Goal: Information Seeking & Learning: Compare options

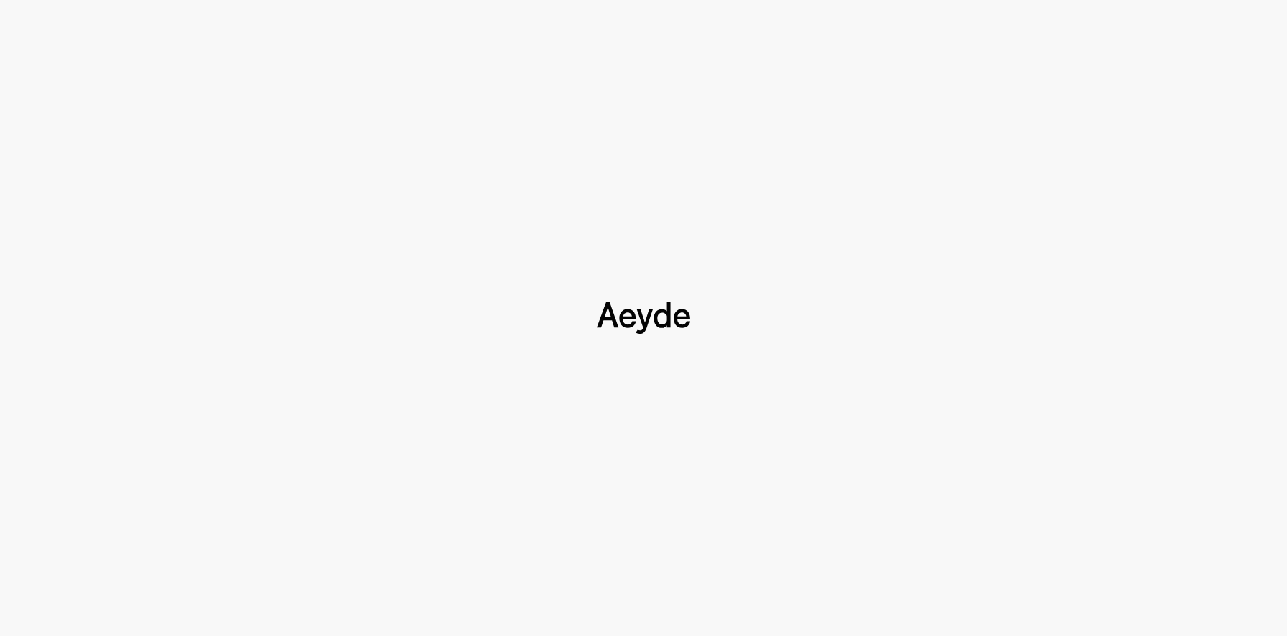
scroll to position [1621, 0]
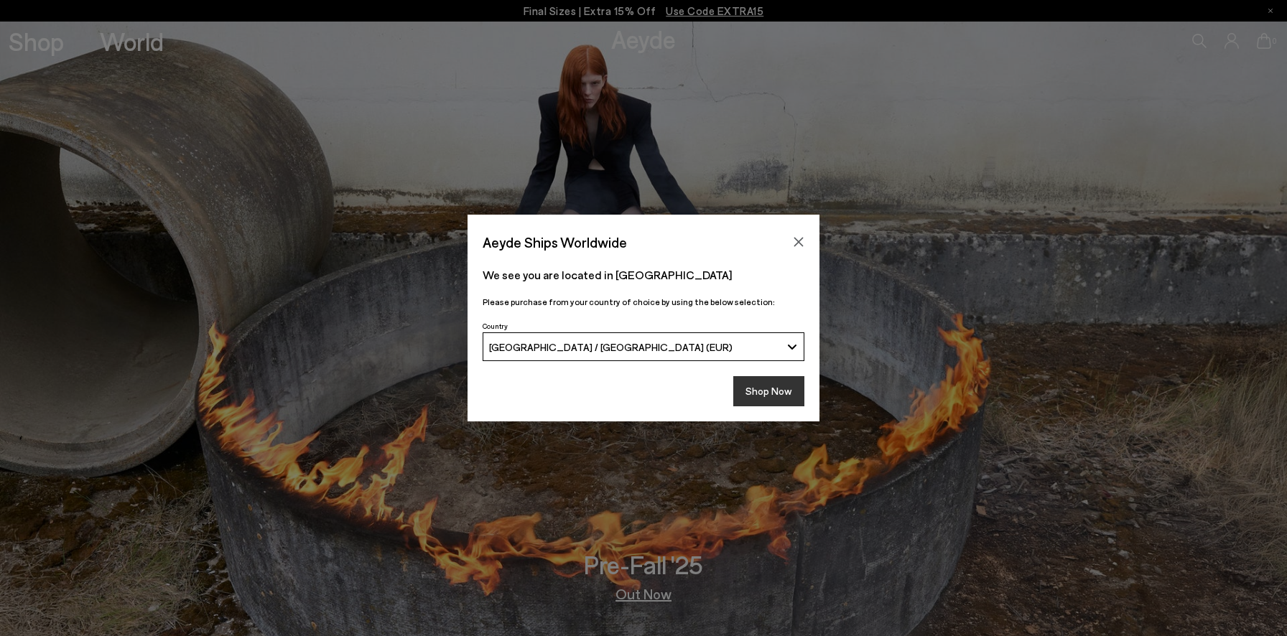
click at [755, 389] on button "Shop Now" at bounding box center [768, 391] width 71 height 30
click at [788, 390] on button "Shop Now" at bounding box center [768, 391] width 71 height 30
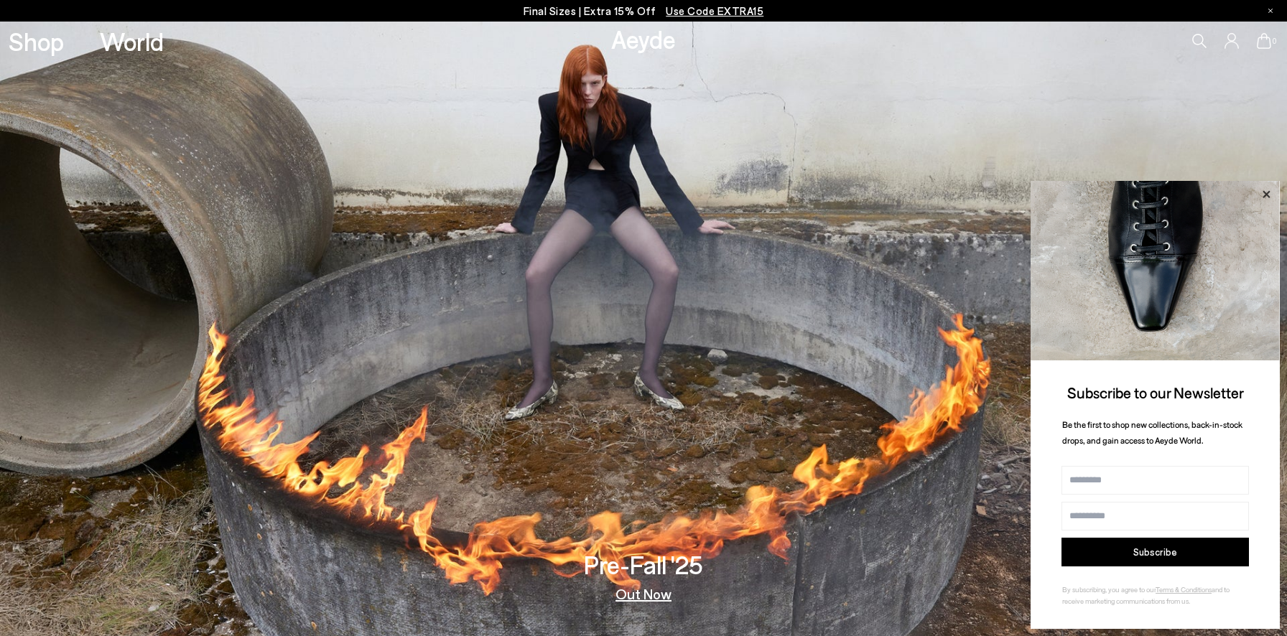
click at [1264, 195] on icon at bounding box center [1266, 193] width 7 height 7
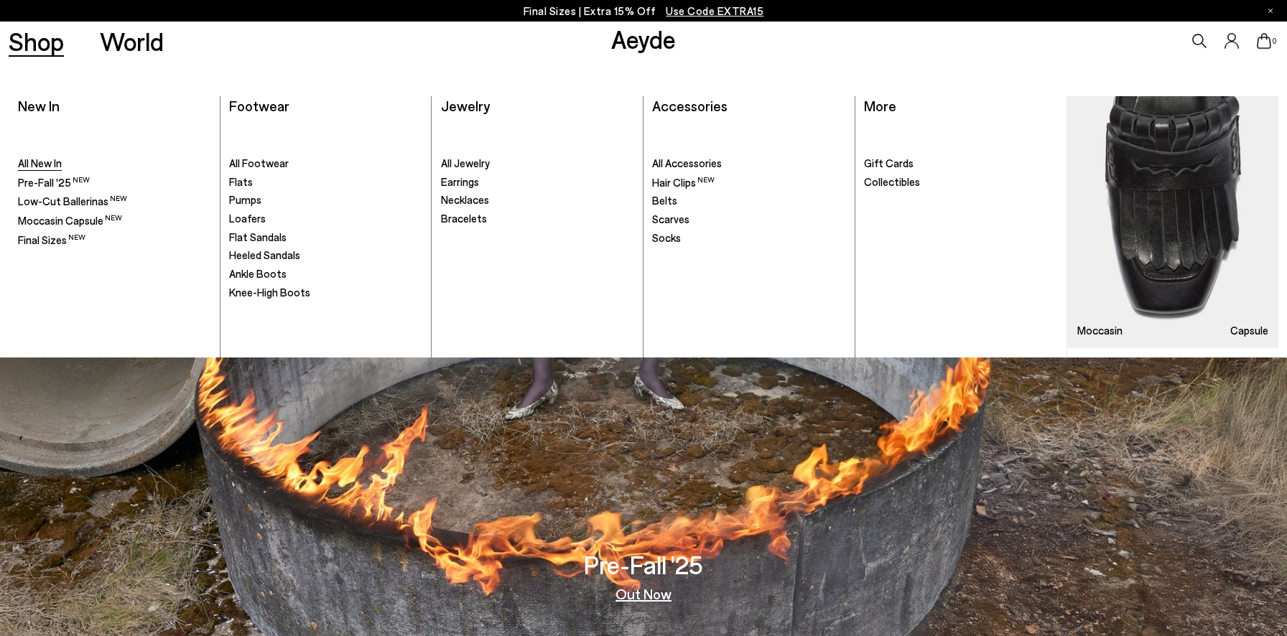
click at [43, 162] on span "All New In" at bounding box center [40, 163] width 44 height 13
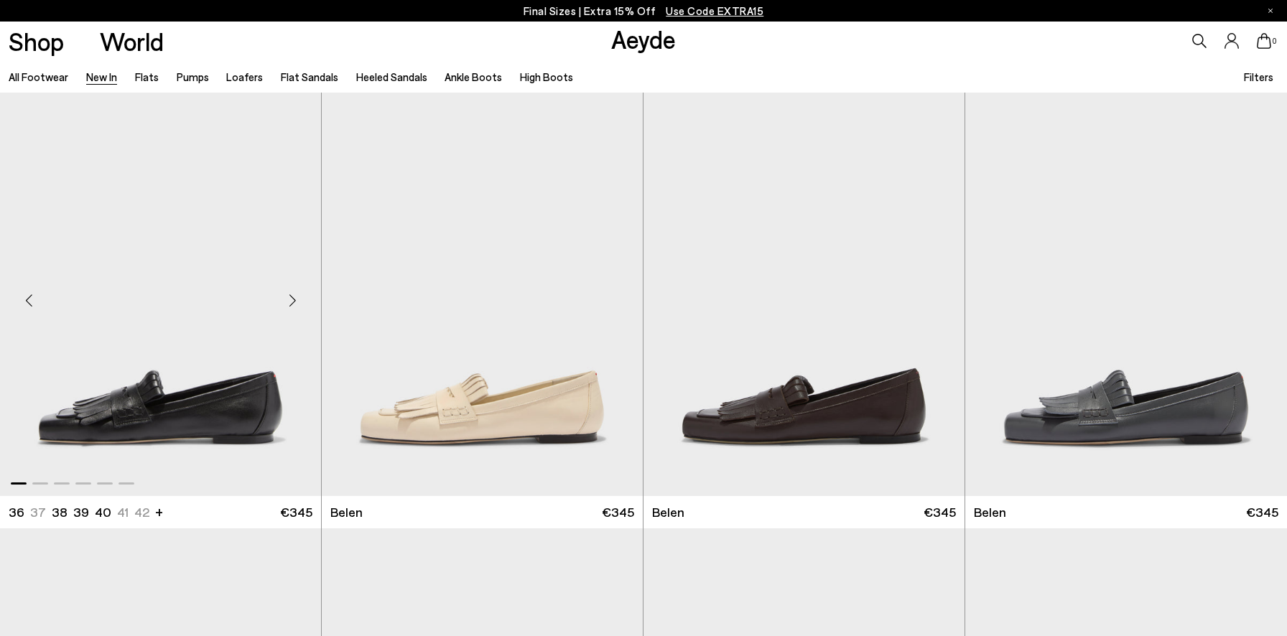
click at [290, 296] on div "Next slide" at bounding box center [292, 300] width 43 height 43
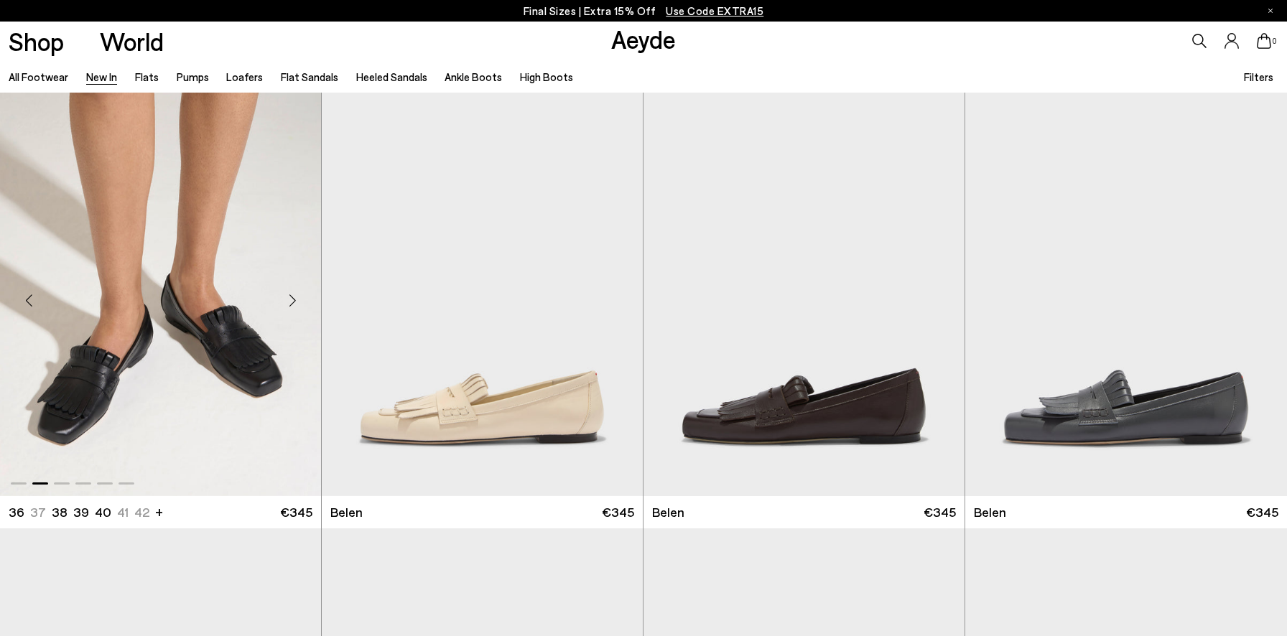
click at [290, 296] on div "Next slide" at bounding box center [292, 300] width 43 height 43
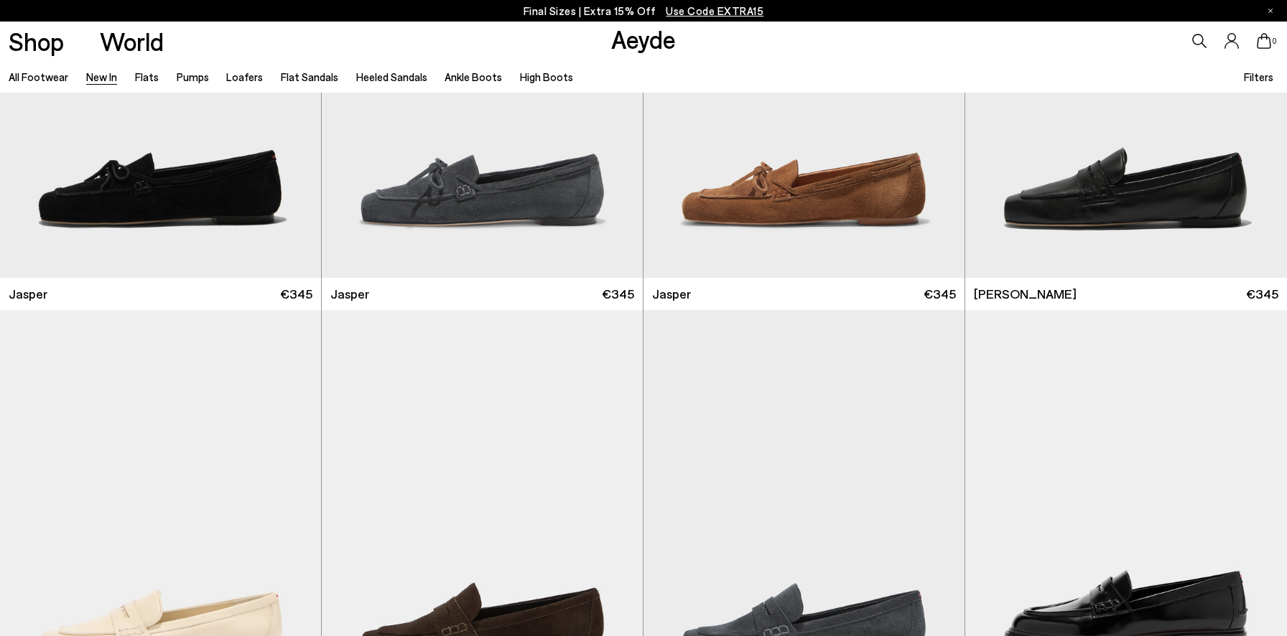
scroll to position [702, 0]
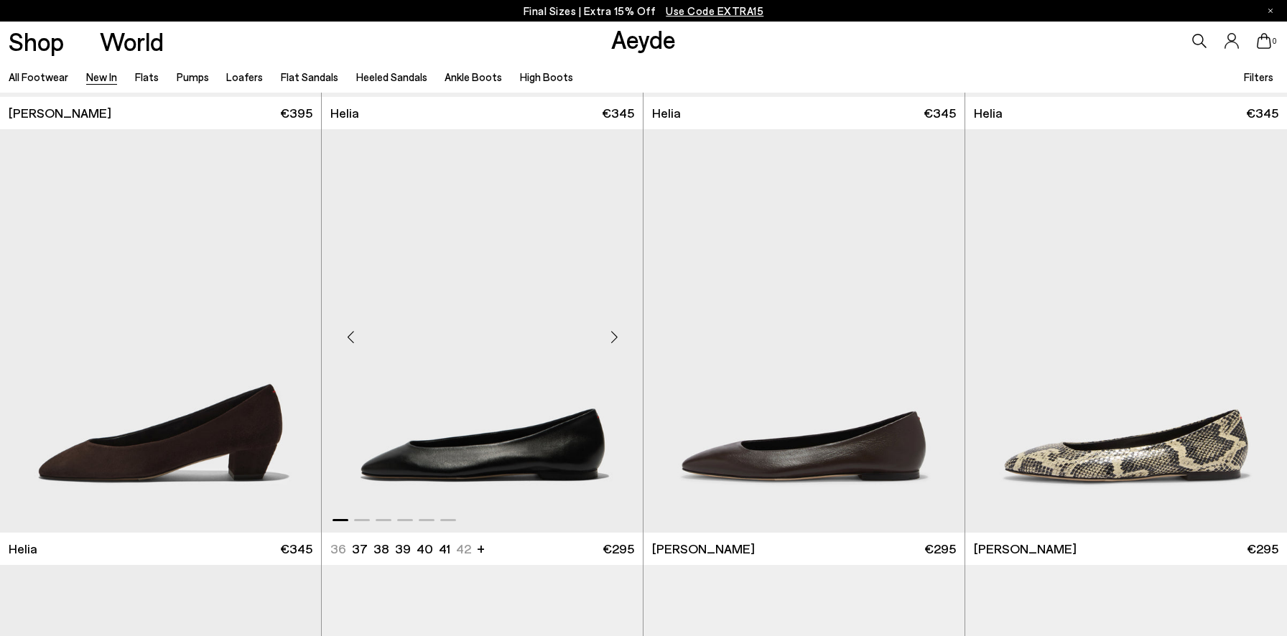
scroll to position [1707, 0]
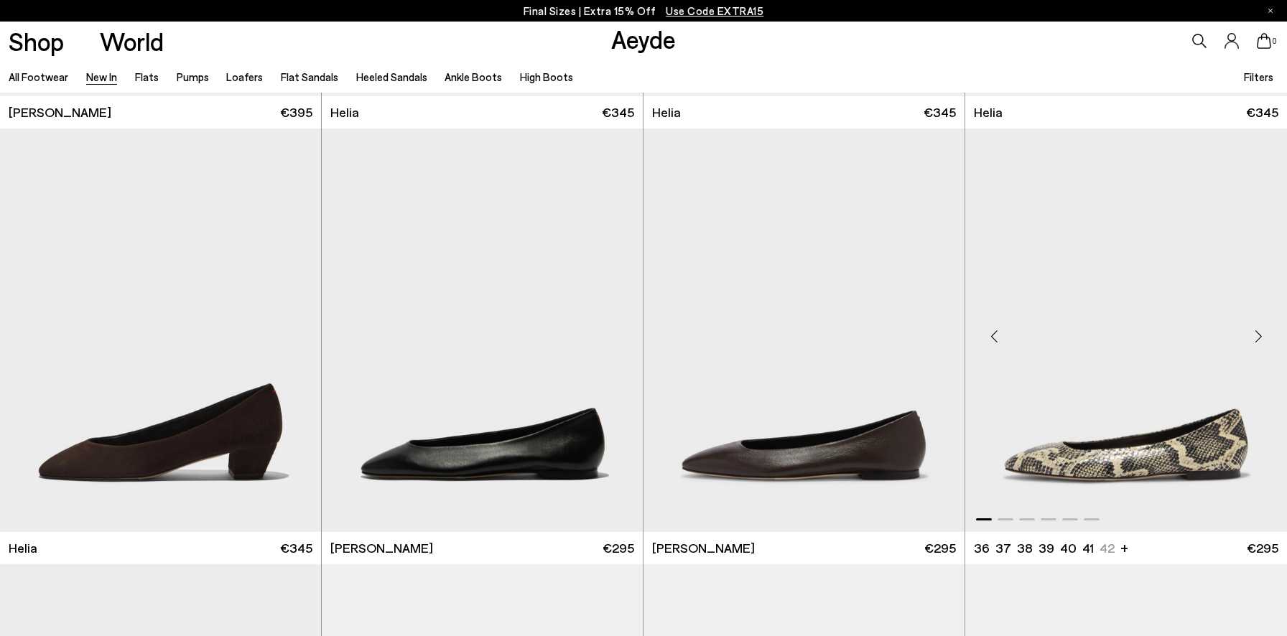
click at [1261, 335] on div "Next slide" at bounding box center [1258, 336] width 43 height 43
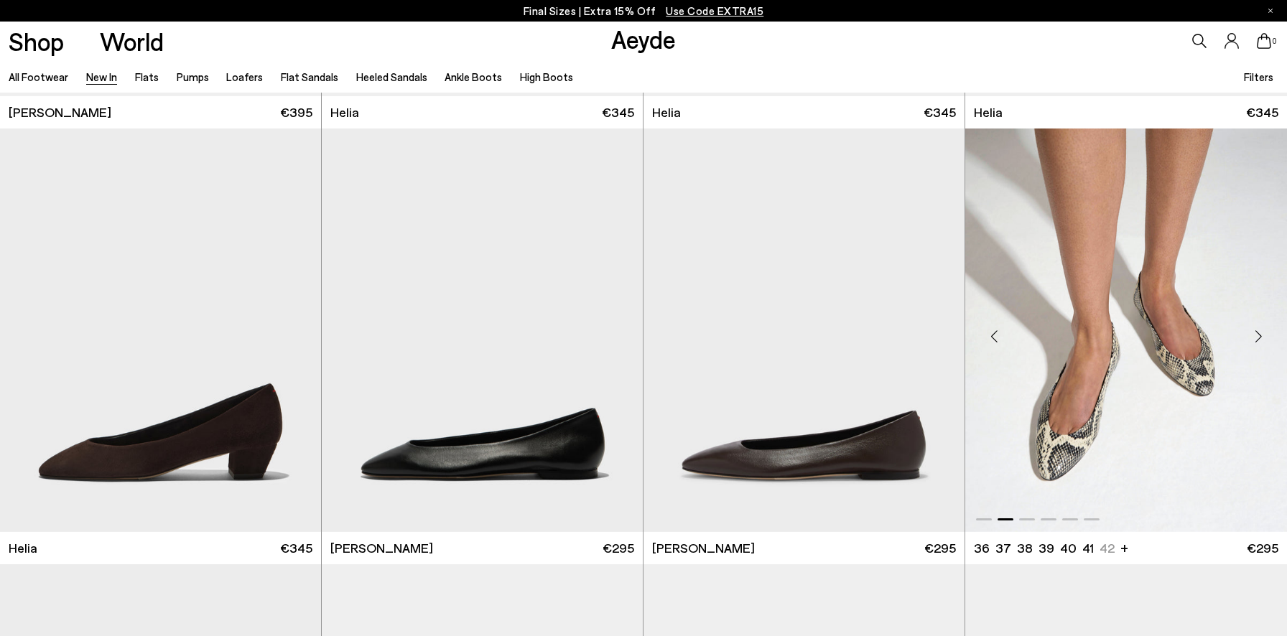
click at [1261, 335] on div "Next slide" at bounding box center [1258, 336] width 43 height 43
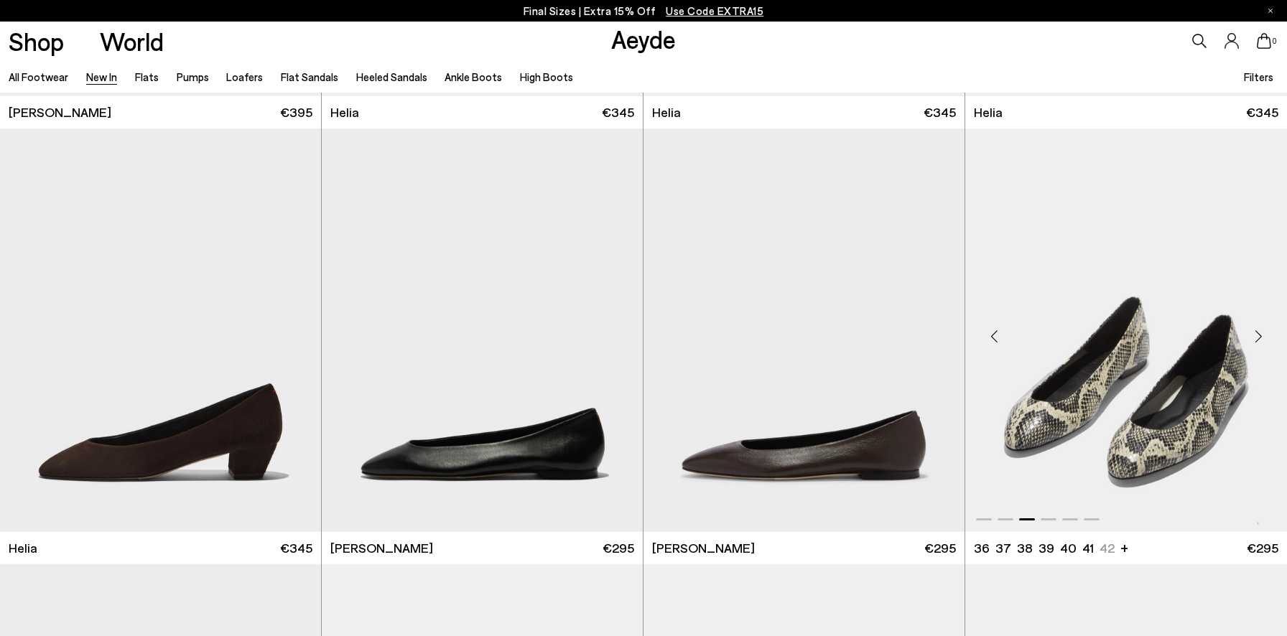
click at [1261, 335] on div "Next slide" at bounding box center [1258, 336] width 43 height 43
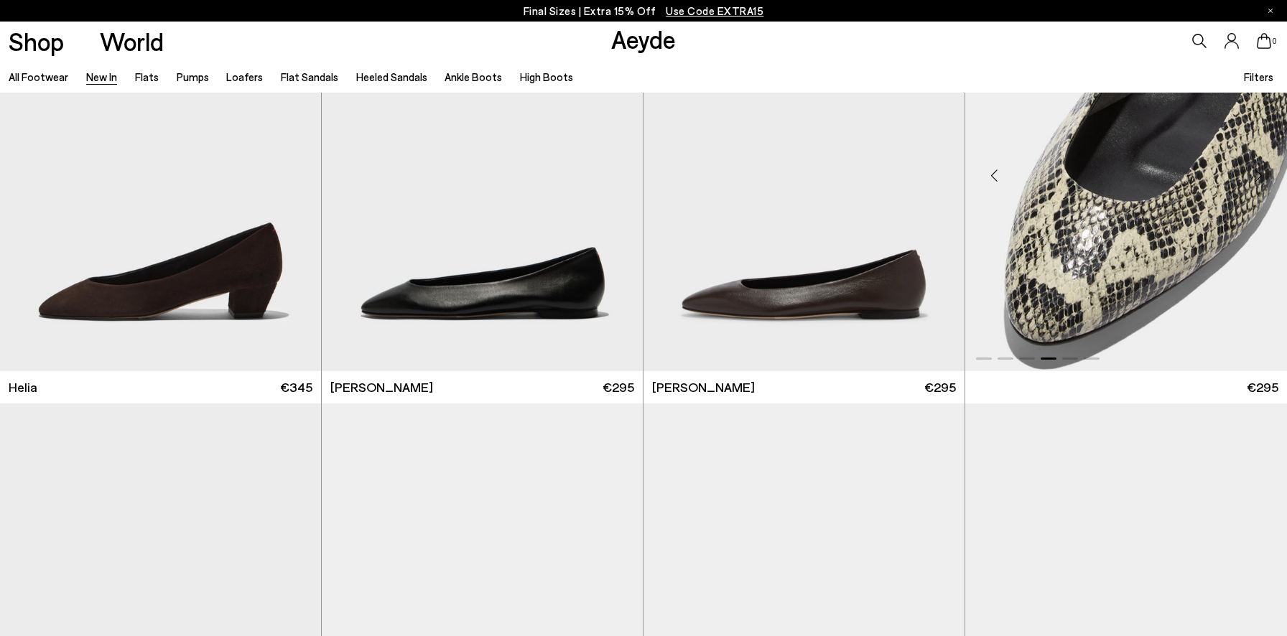
scroll to position [1978, 0]
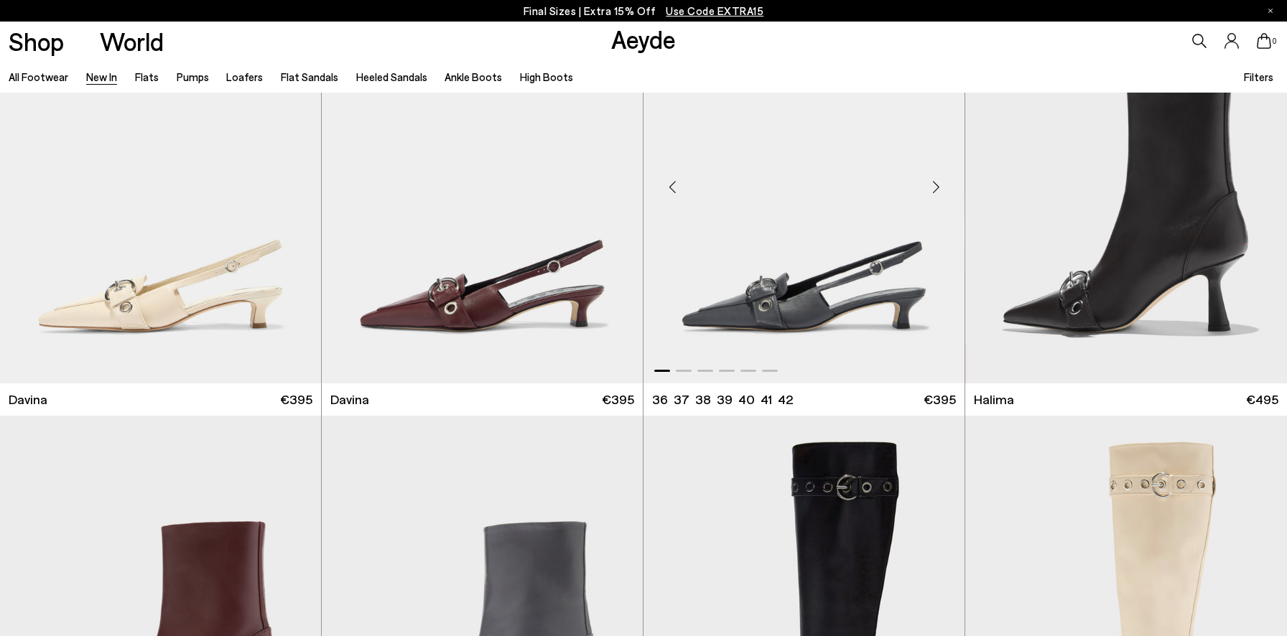
scroll to position [5345, 0]
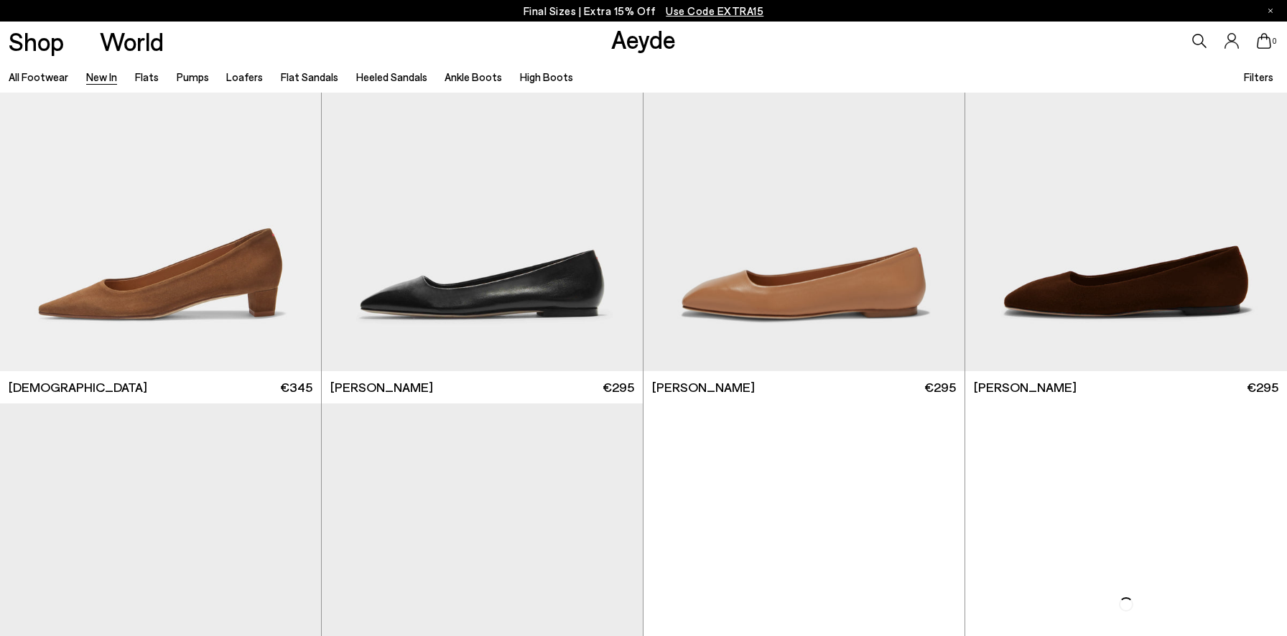
scroll to position [7649, 0]
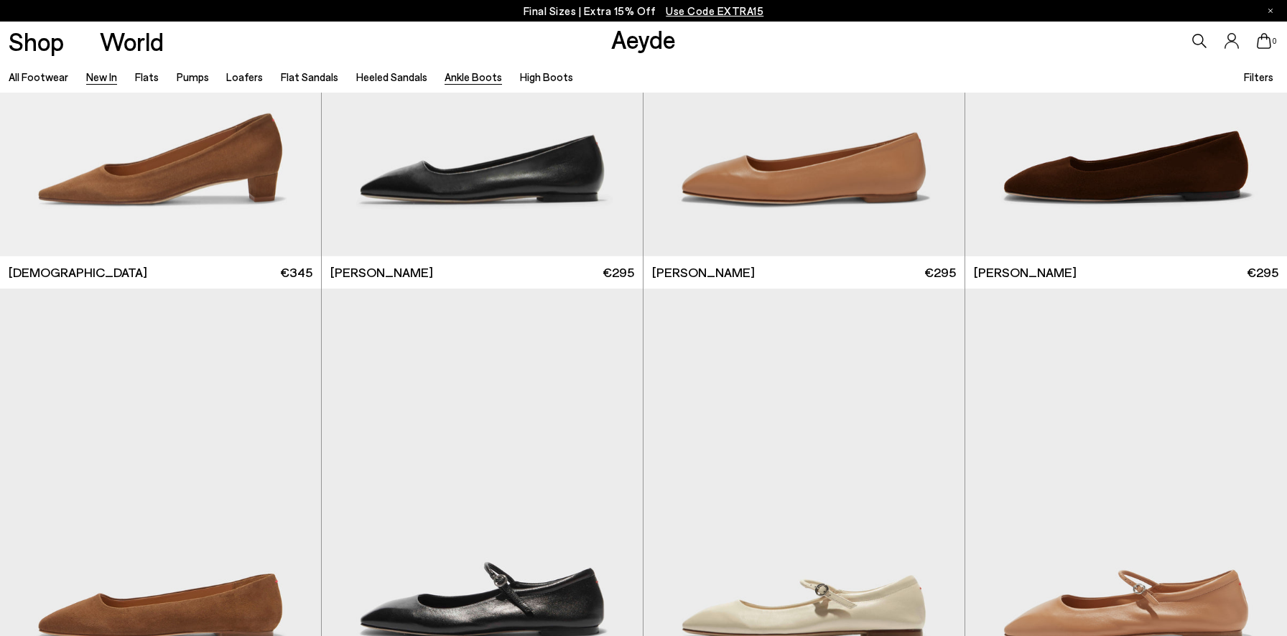
click at [454, 79] on link "Ankle Boots" at bounding box center [473, 76] width 57 height 13
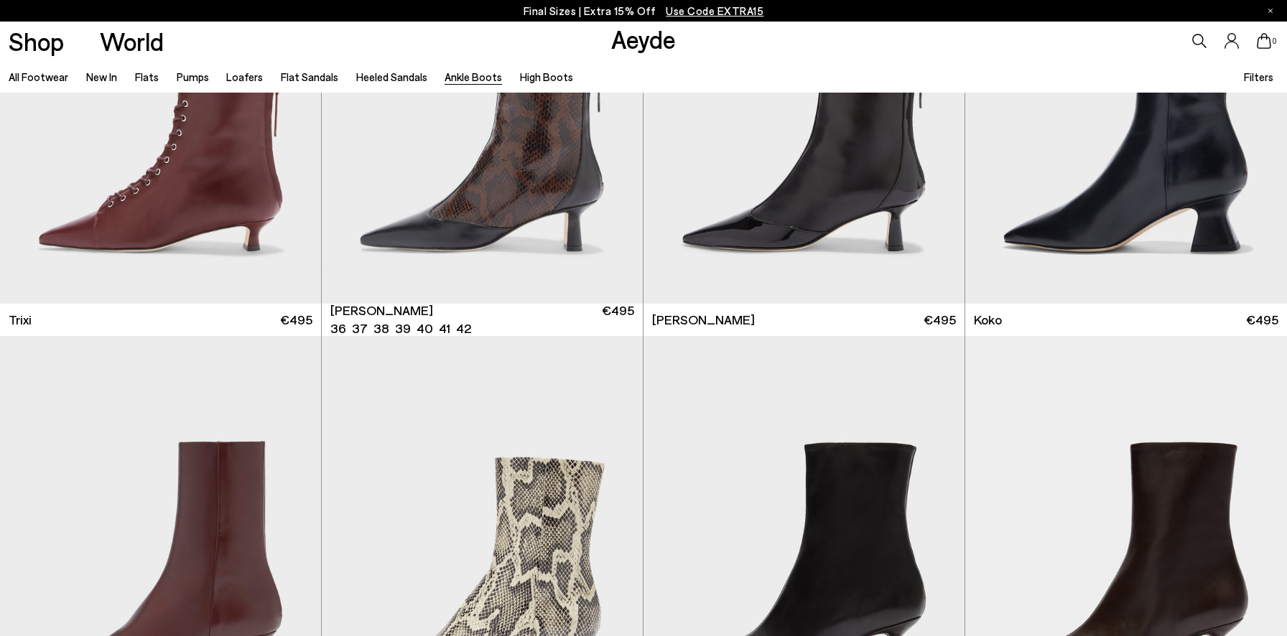
scroll to position [602, 0]
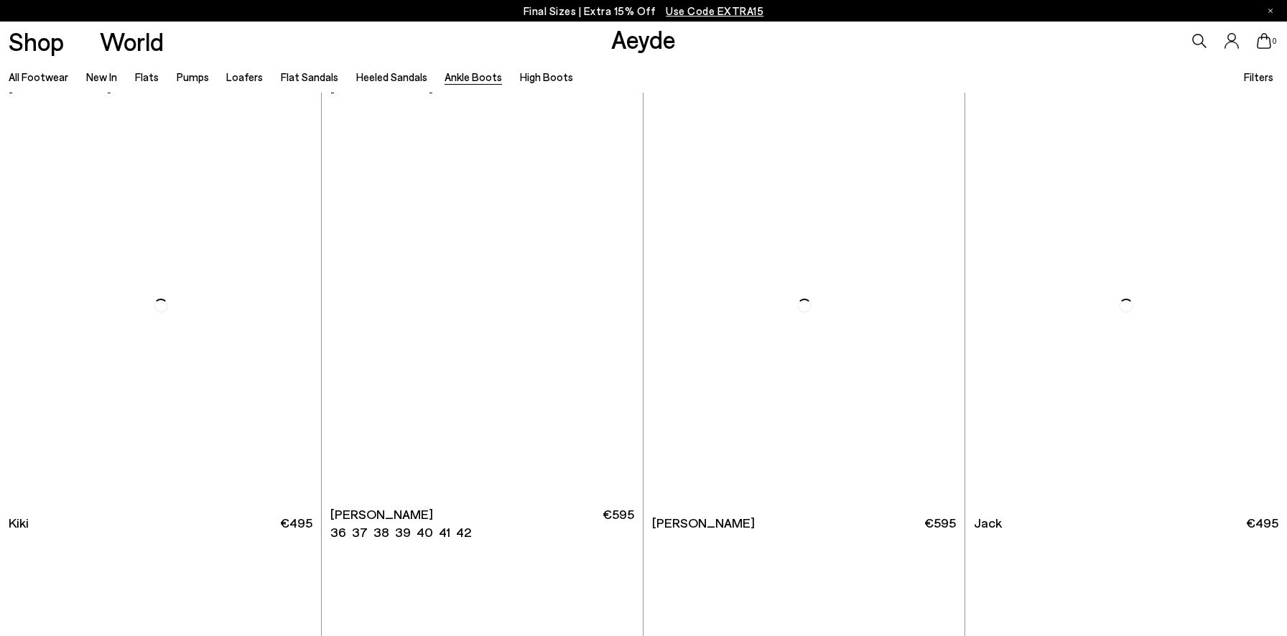
scroll to position [2608, 0]
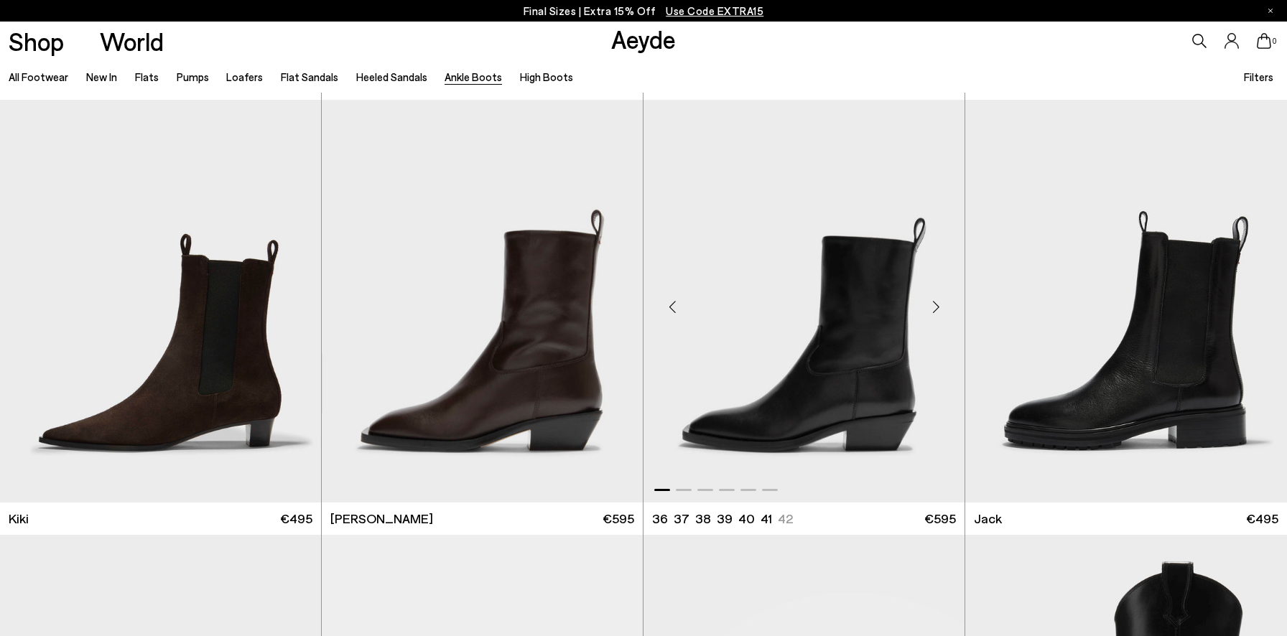
click at [938, 311] on div "Next slide" at bounding box center [935, 307] width 43 height 43
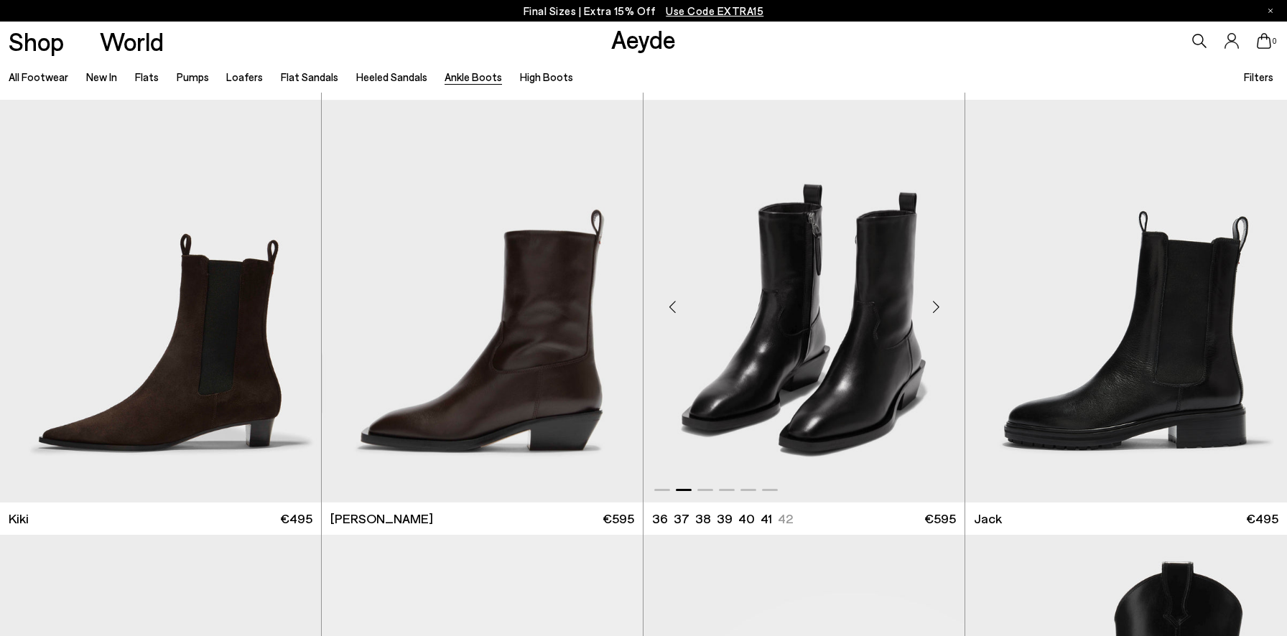
click at [938, 311] on div "Next slide" at bounding box center [935, 307] width 43 height 43
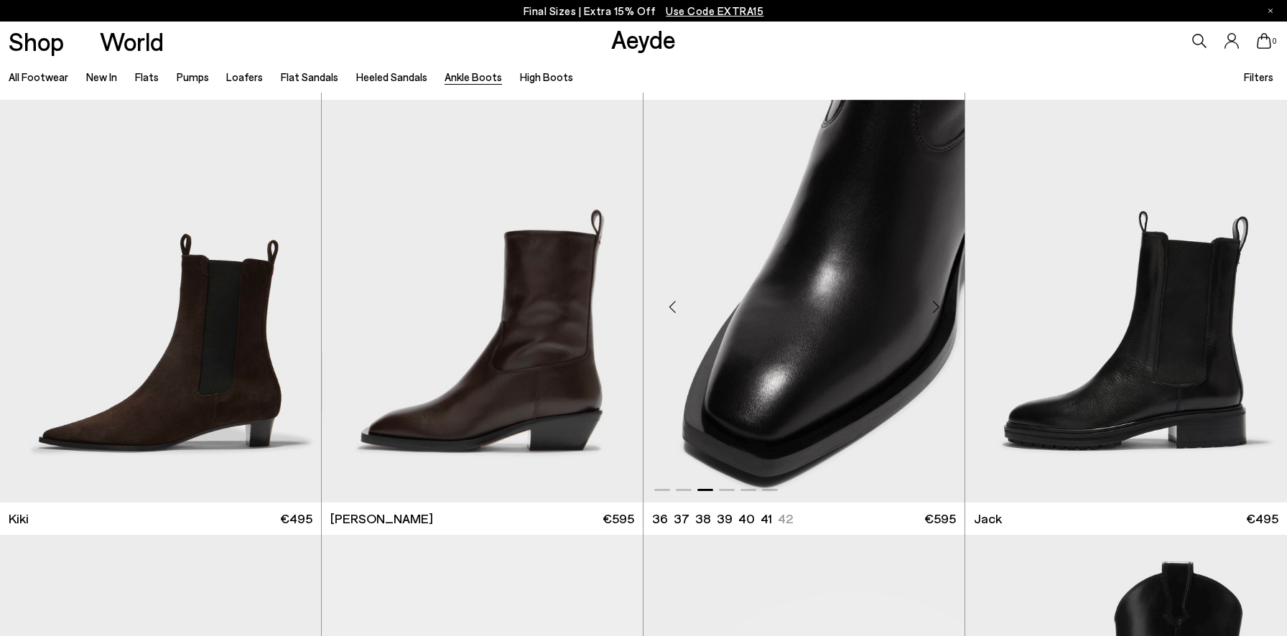
click at [938, 311] on div "Next slide" at bounding box center [935, 307] width 43 height 43
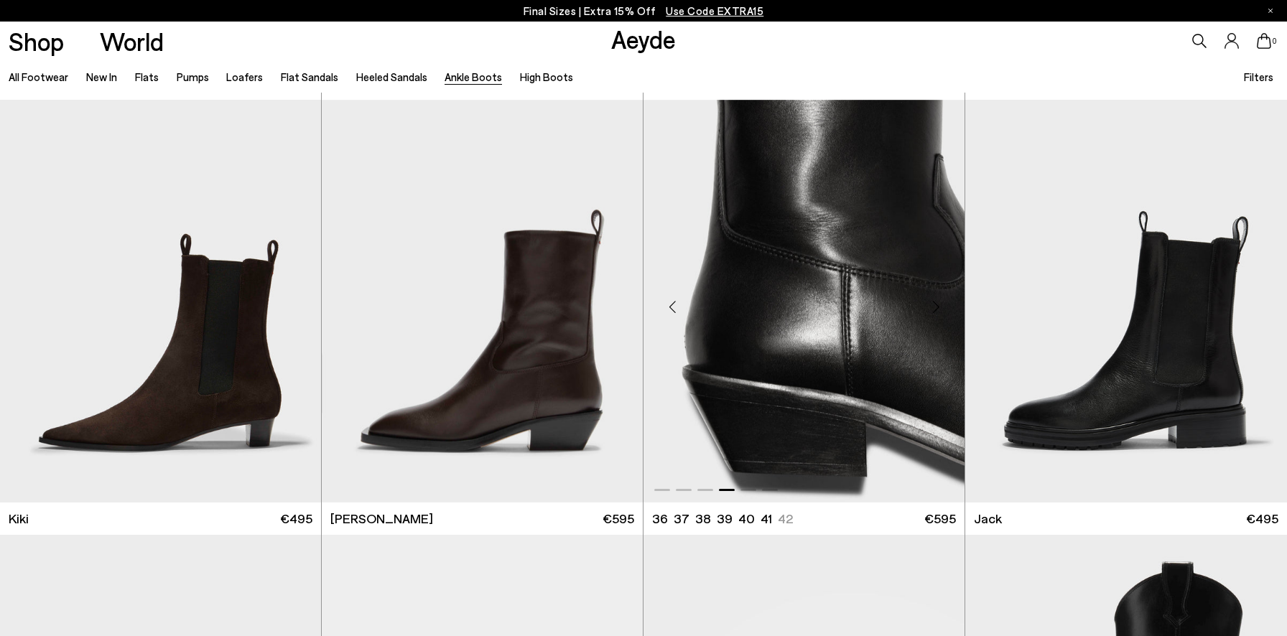
click at [938, 311] on div "Next slide" at bounding box center [935, 307] width 43 height 43
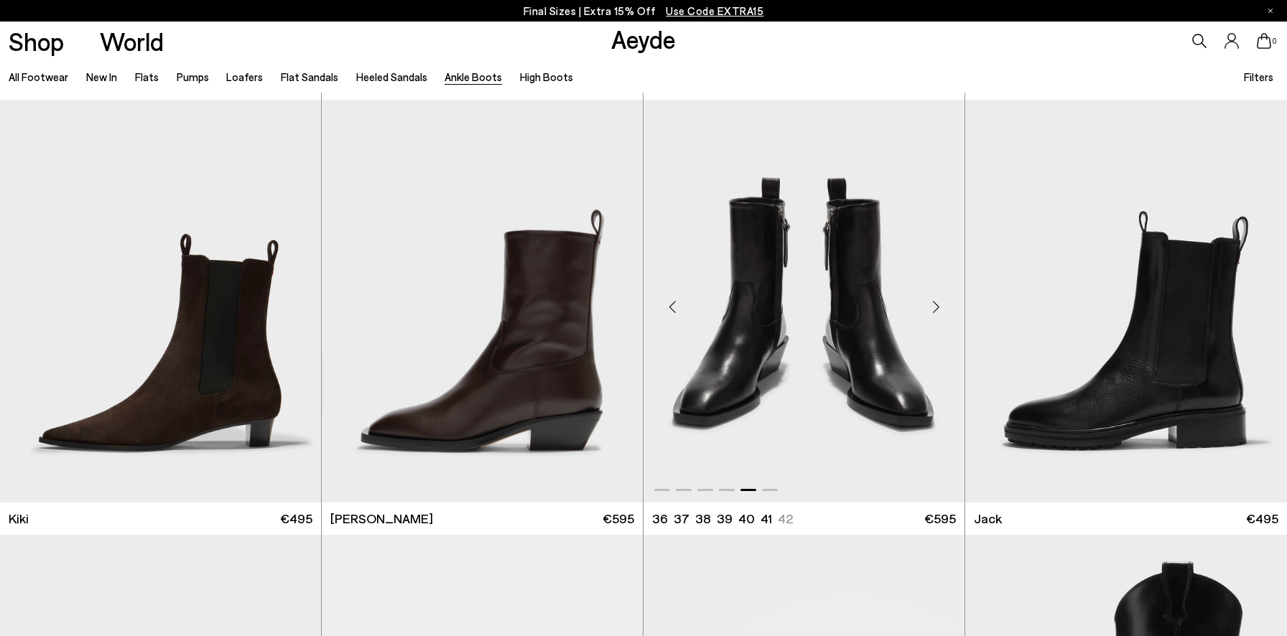
click at [938, 311] on div "Next slide" at bounding box center [935, 307] width 43 height 43
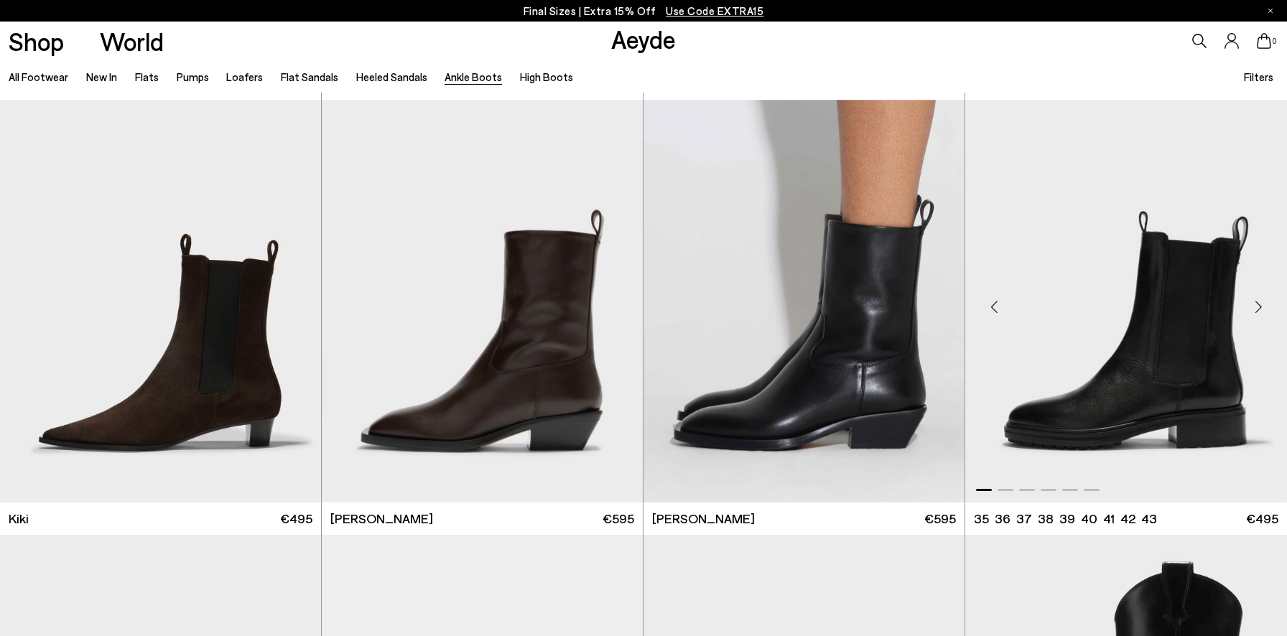
click at [1254, 306] on div "Next slide" at bounding box center [1258, 307] width 43 height 43
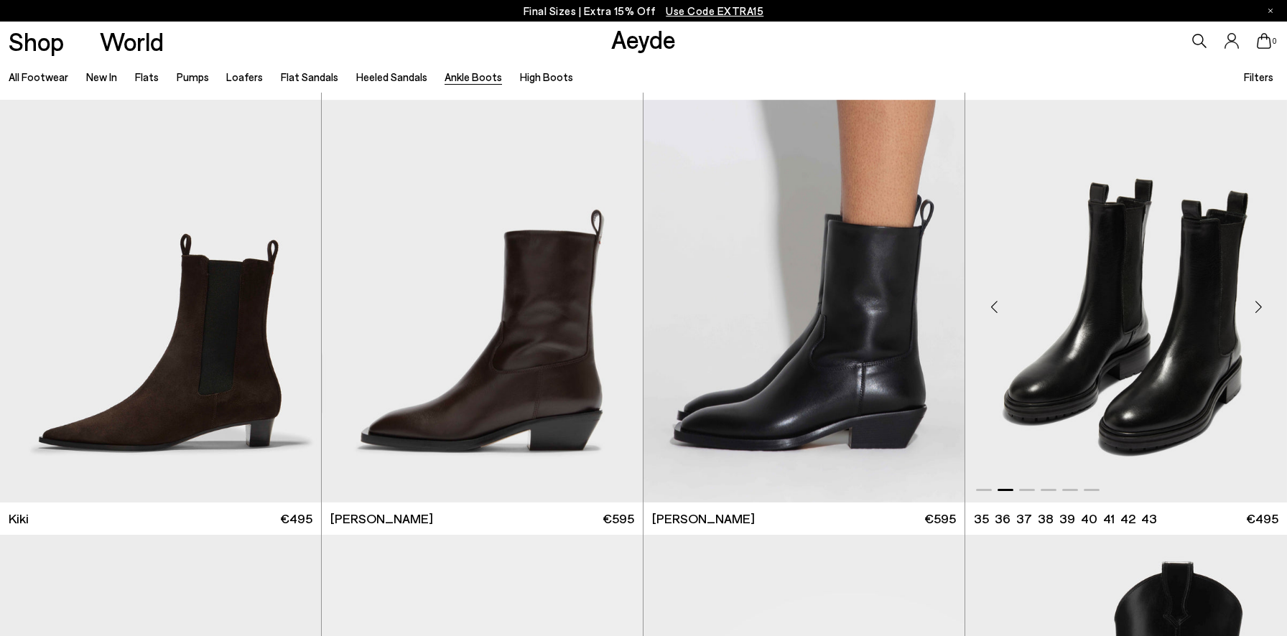
click at [1254, 306] on div "Next slide" at bounding box center [1258, 307] width 43 height 43
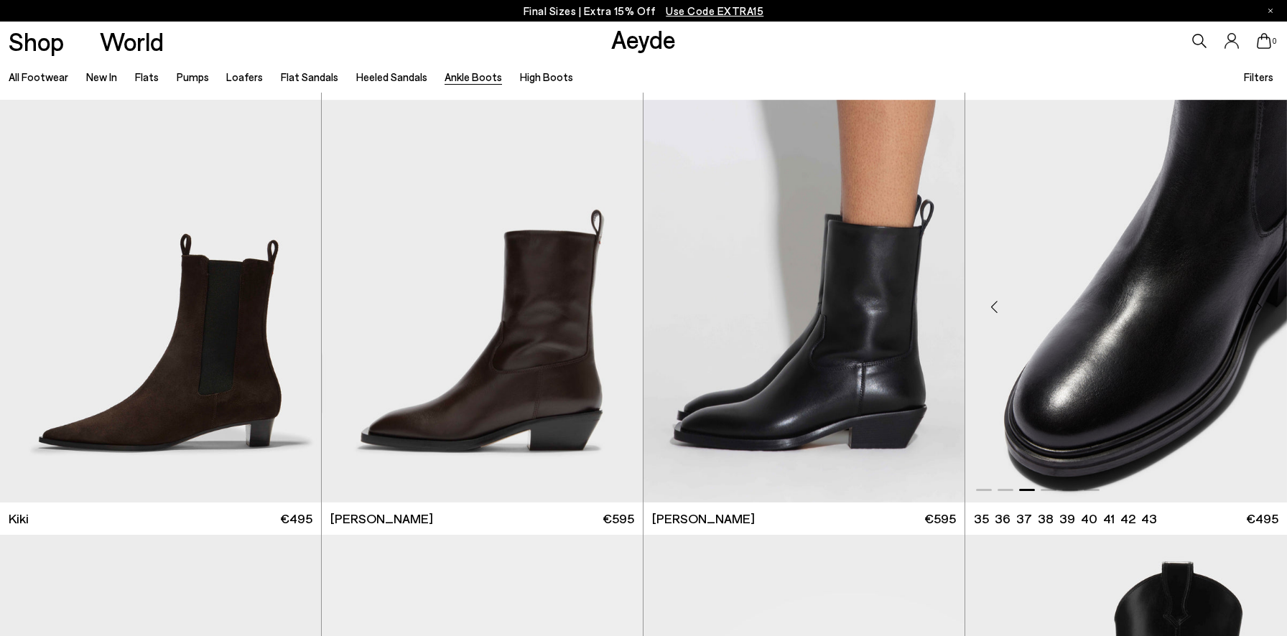
click at [1254, 306] on div "Next slide" at bounding box center [1258, 307] width 43 height 43
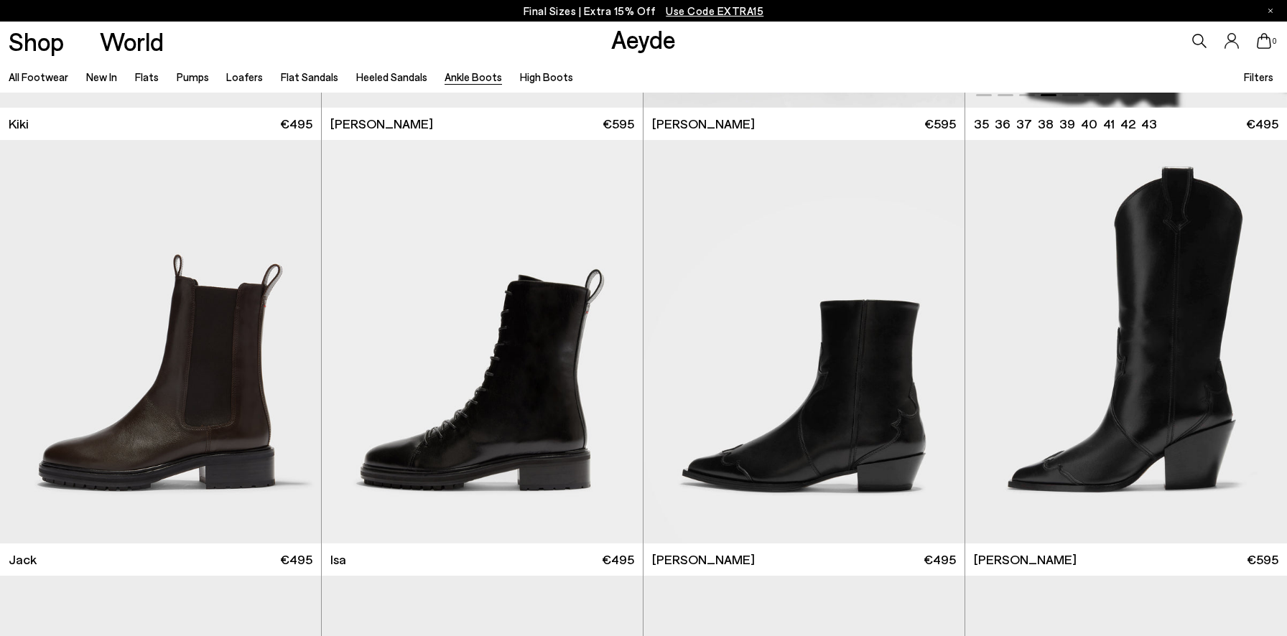
scroll to position [3007, 0]
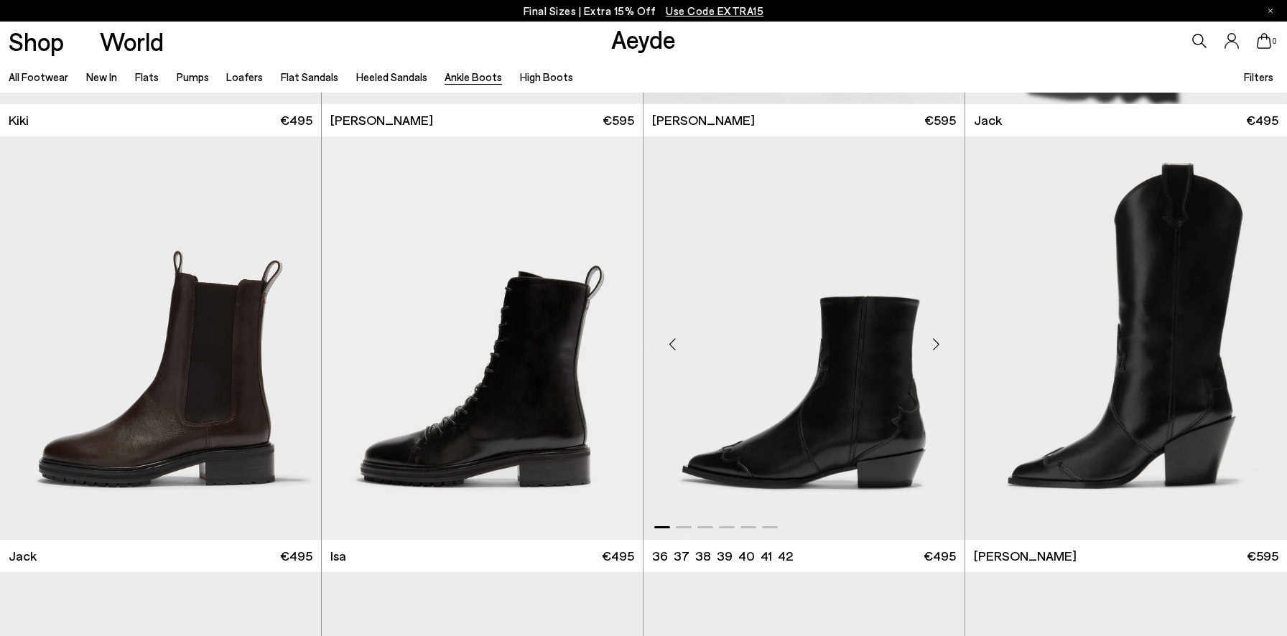
click at [937, 350] on div "Next slide" at bounding box center [935, 344] width 43 height 43
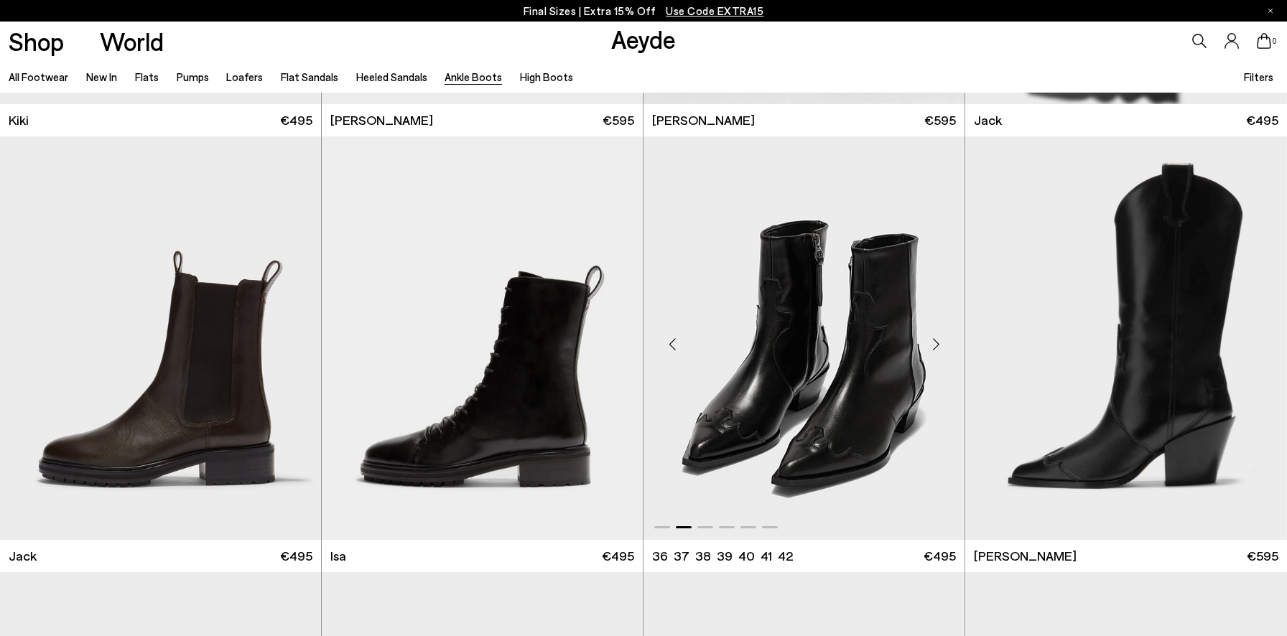
click at [937, 350] on div "Next slide" at bounding box center [935, 344] width 43 height 43
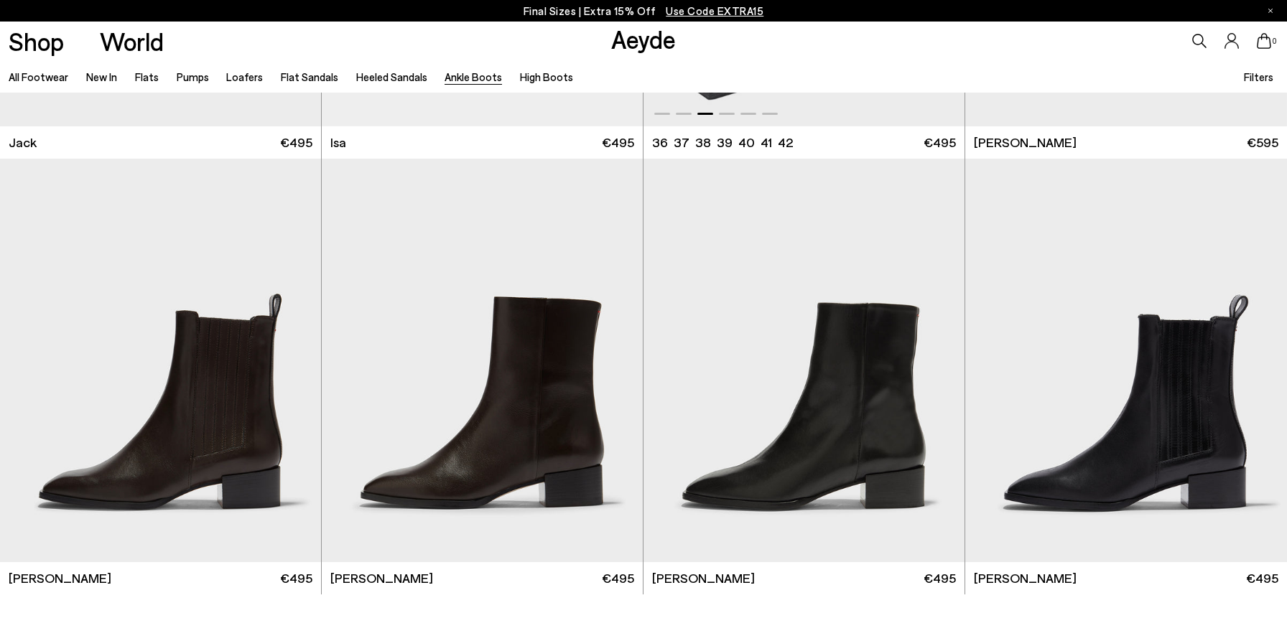
scroll to position [3430, 0]
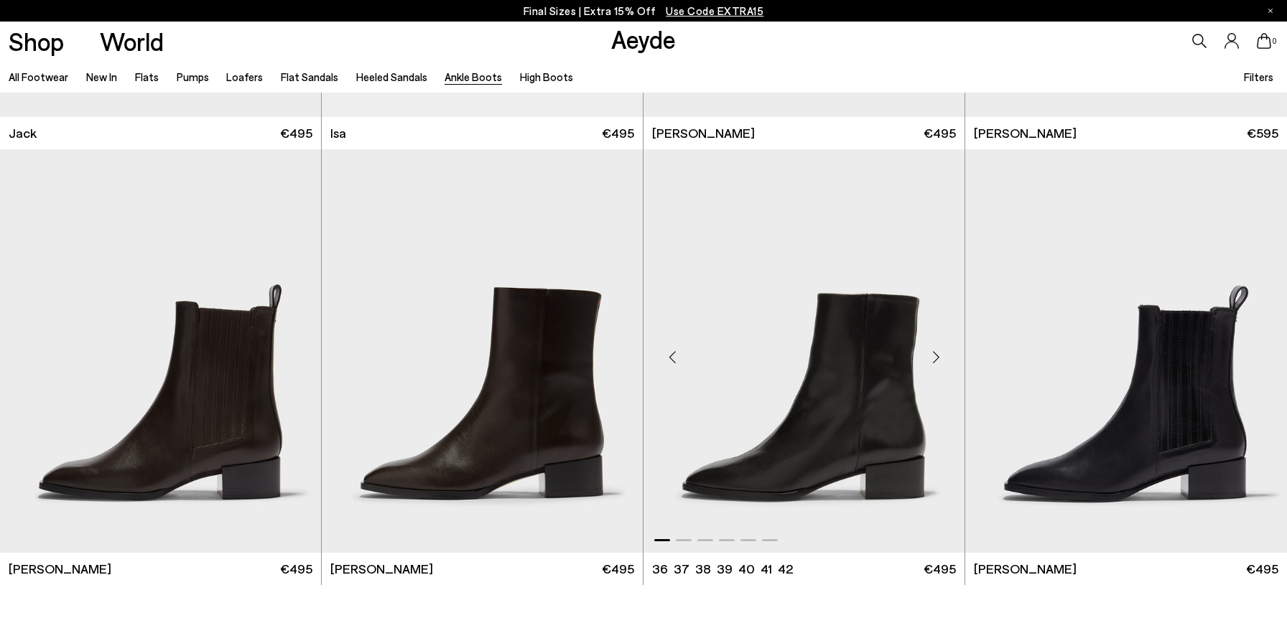
click at [931, 359] on div "Next slide" at bounding box center [935, 356] width 43 height 43
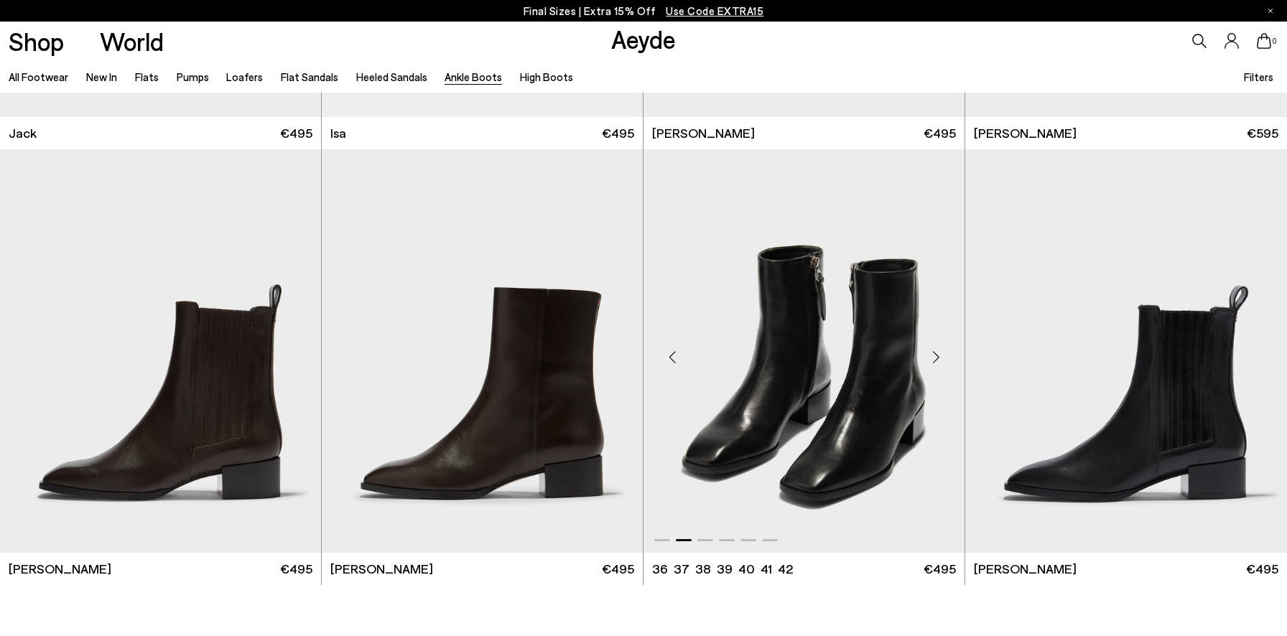
click at [931, 359] on div "Next slide" at bounding box center [935, 356] width 43 height 43
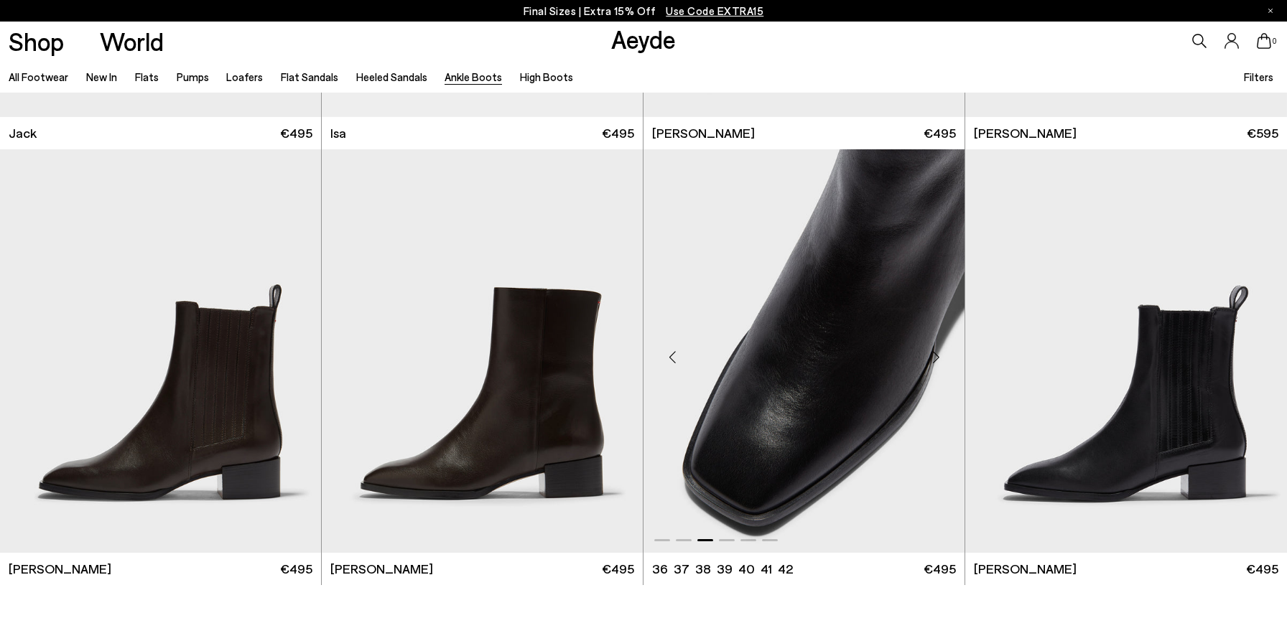
click at [931, 359] on div "Next slide" at bounding box center [935, 356] width 43 height 43
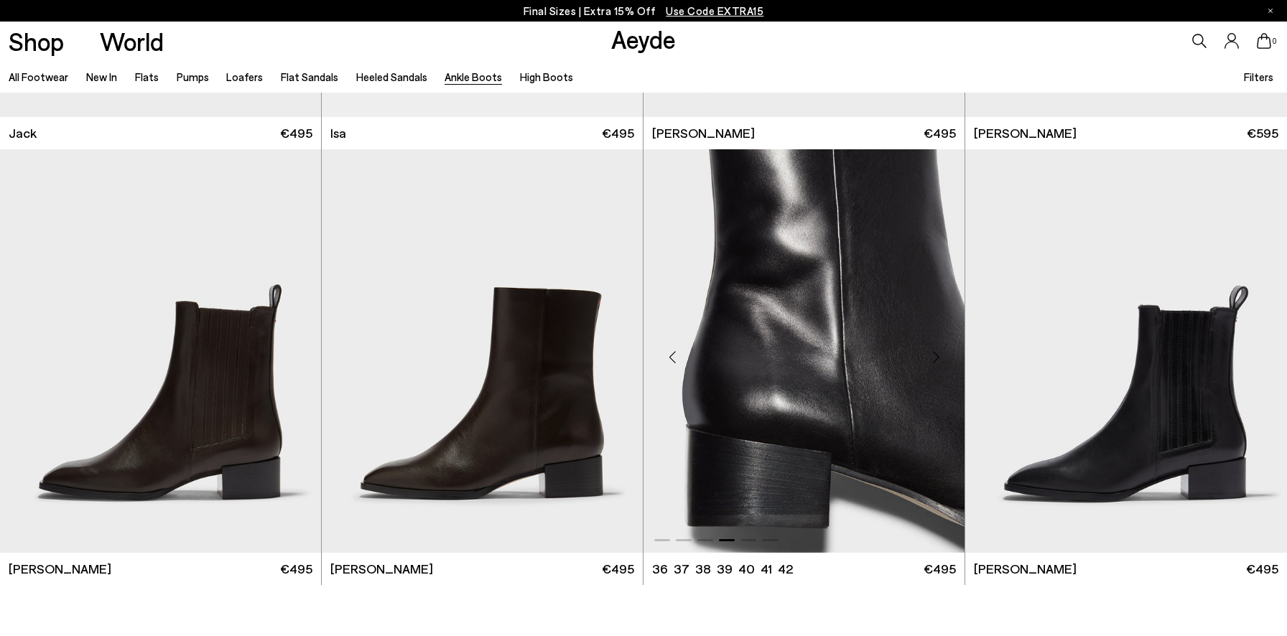
click at [931, 359] on div "Next slide" at bounding box center [935, 356] width 43 height 43
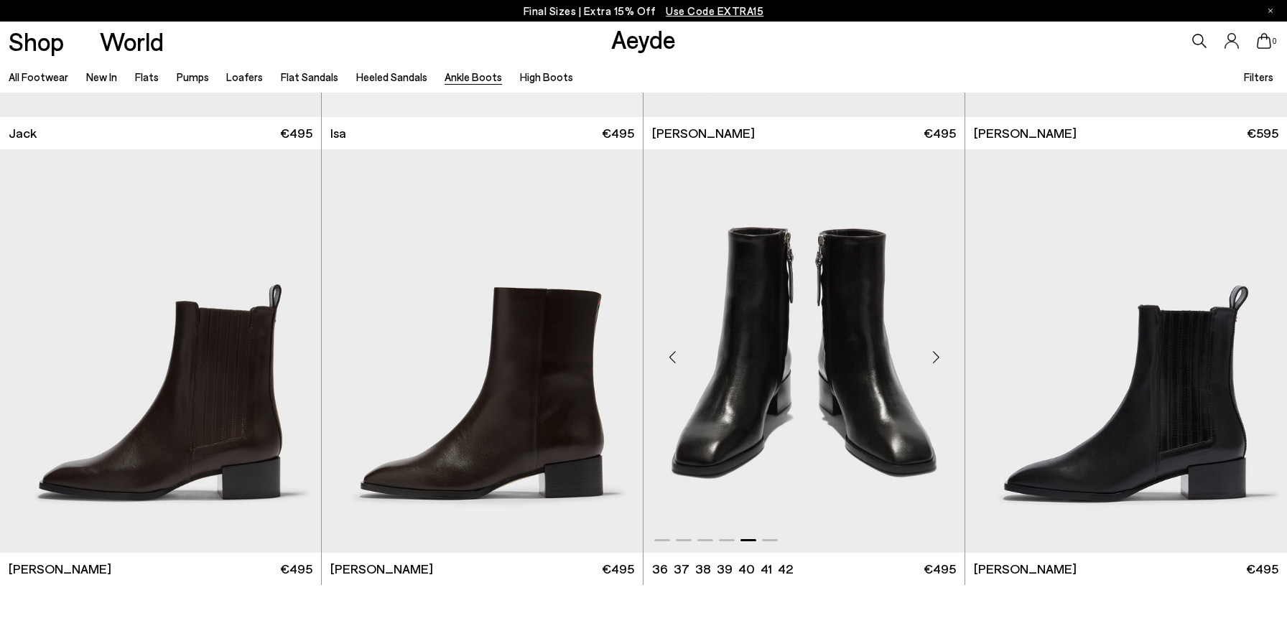
click at [930, 353] on div "Next slide" at bounding box center [935, 356] width 43 height 43
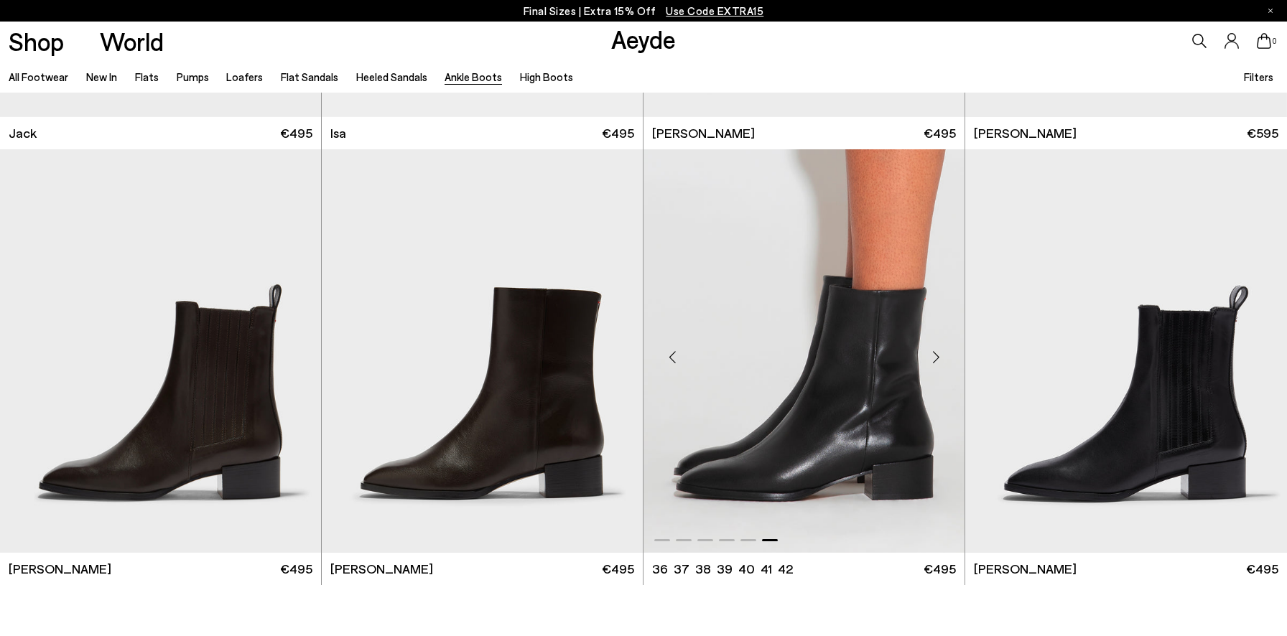
click at [930, 353] on div "Next slide" at bounding box center [935, 356] width 43 height 43
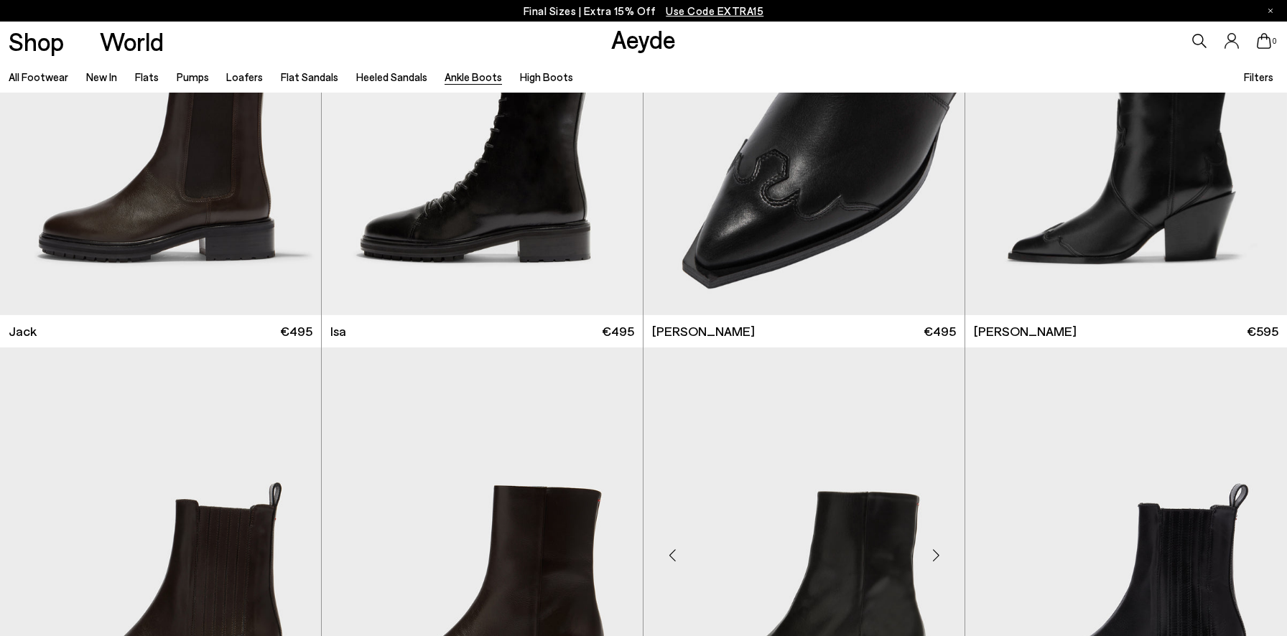
scroll to position [2573, 0]
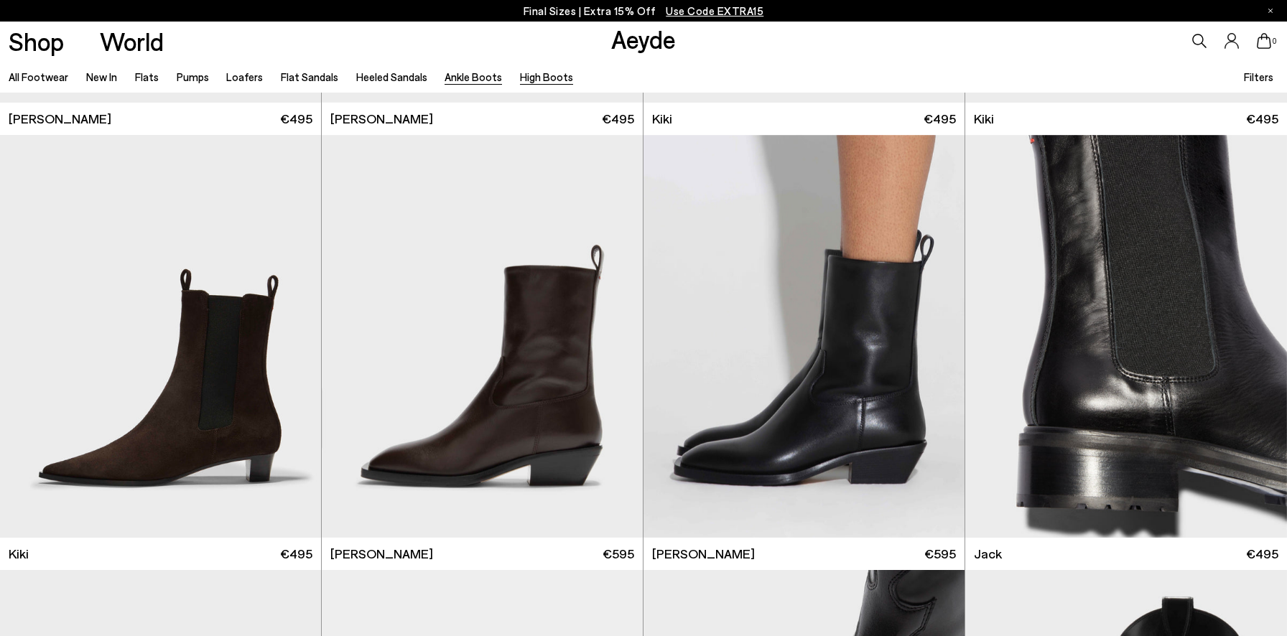
click at [521, 75] on link "High Boots" at bounding box center [546, 76] width 53 height 13
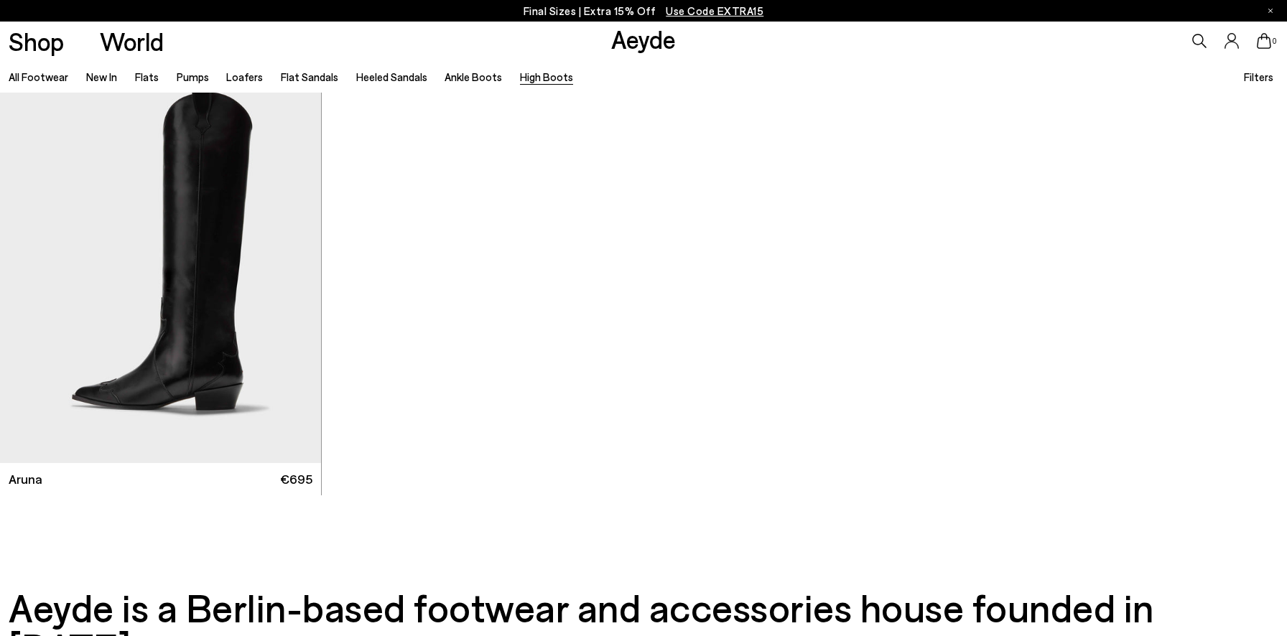
scroll to position [987, 0]
